Goal: Transaction & Acquisition: Purchase product/service

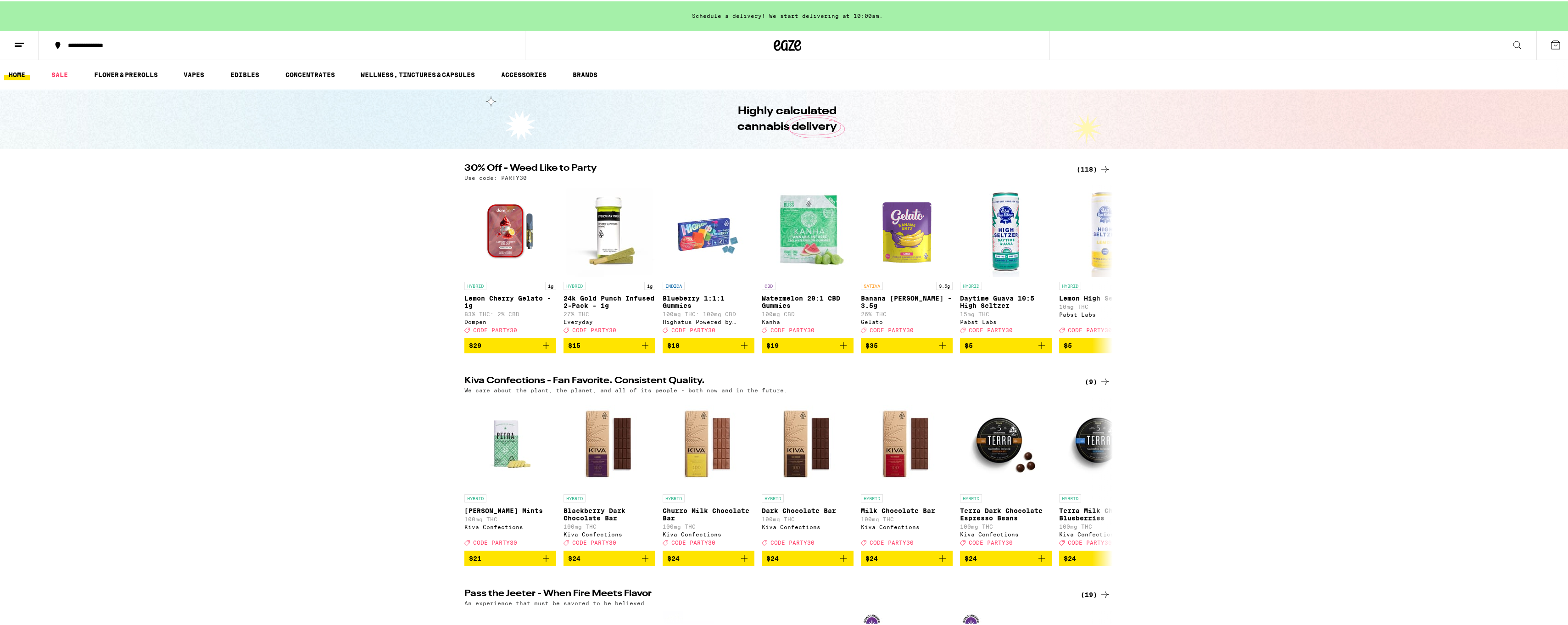
click at [1083, 165] on div "(118)" at bounding box center [1093, 168] width 34 height 11
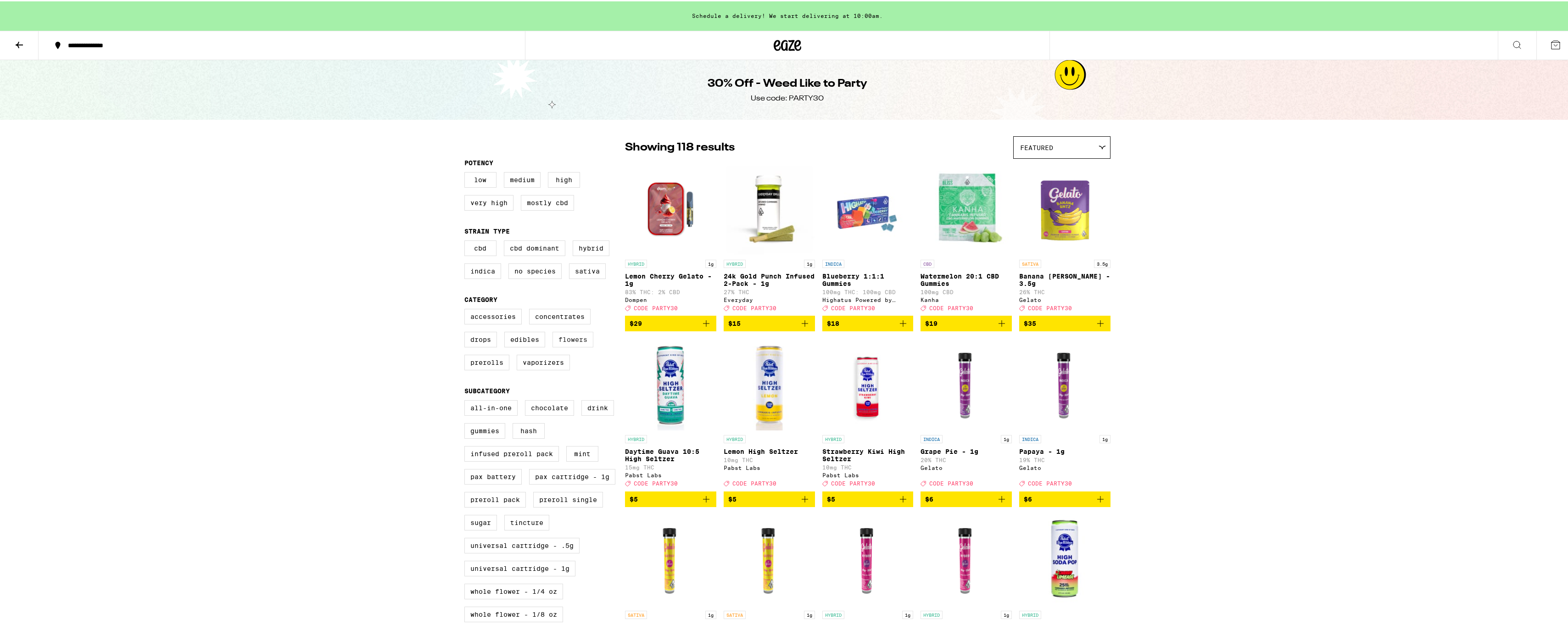
click at [563, 346] on label "Flowers" at bounding box center [573, 338] width 41 height 15
click at [466, 309] on input "Flowers" at bounding box center [466, 308] width 1 height 1
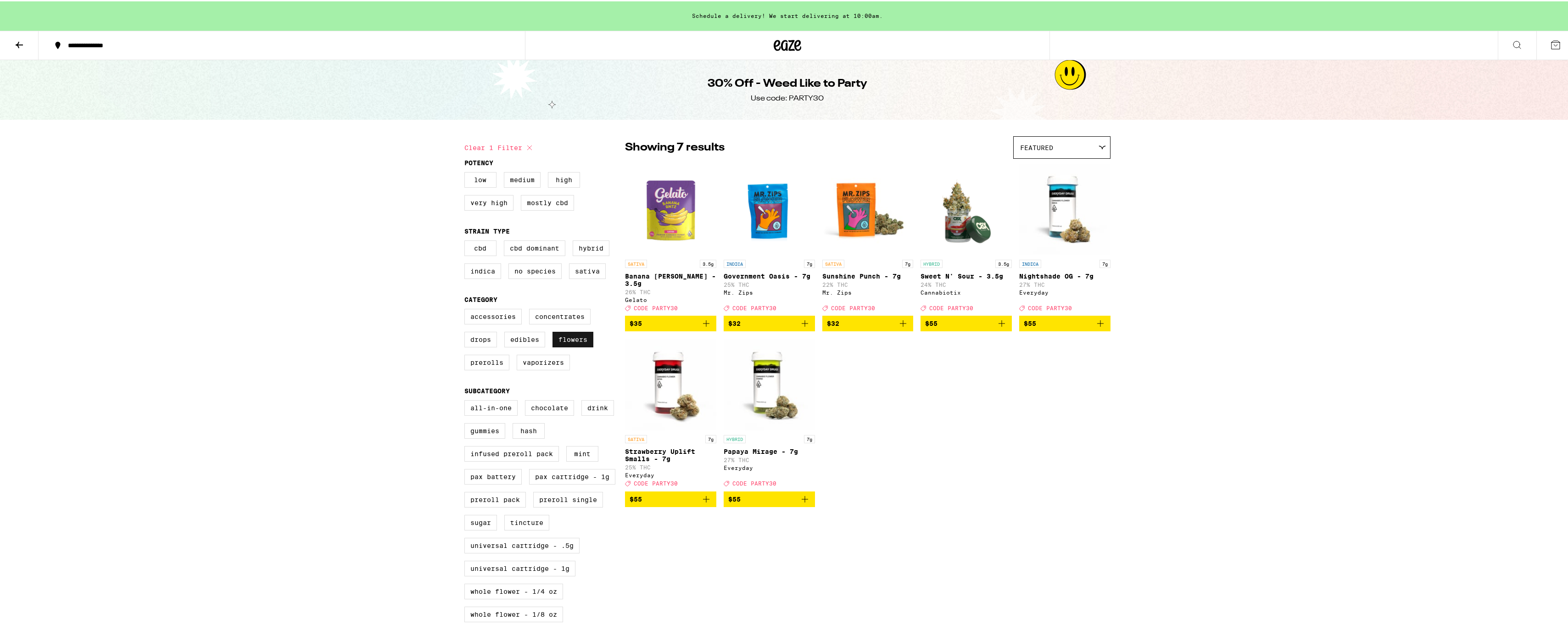
click at [561, 346] on label "Flowers" at bounding box center [573, 338] width 41 height 15
click at [466, 309] on input "Flowers" at bounding box center [466, 308] width 1 height 1
checkbox input "false"
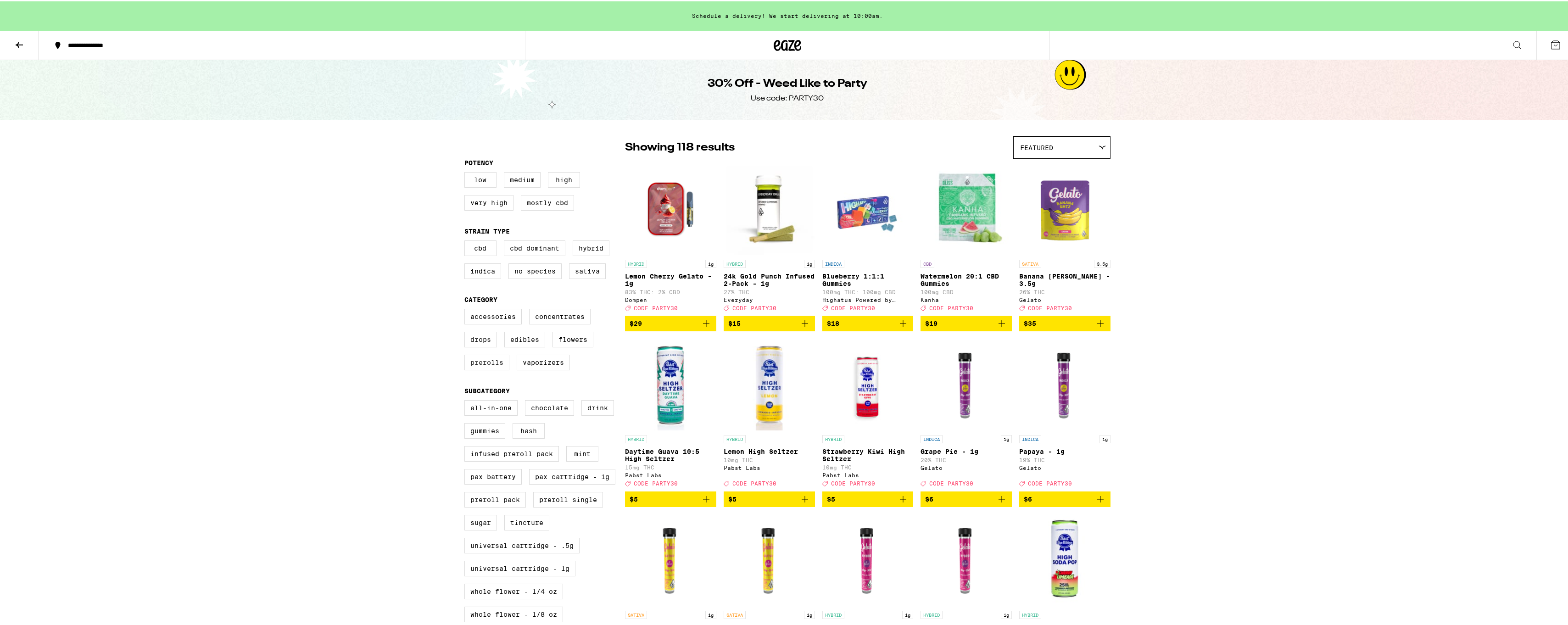
click at [491, 369] on label "Prerolls" at bounding box center [486, 361] width 45 height 15
click at [466, 309] on input "Prerolls" at bounding box center [466, 308] width 1 height 1
checkbox input "true"
